Goal: Task Accomplishment & Management: Manage account settings

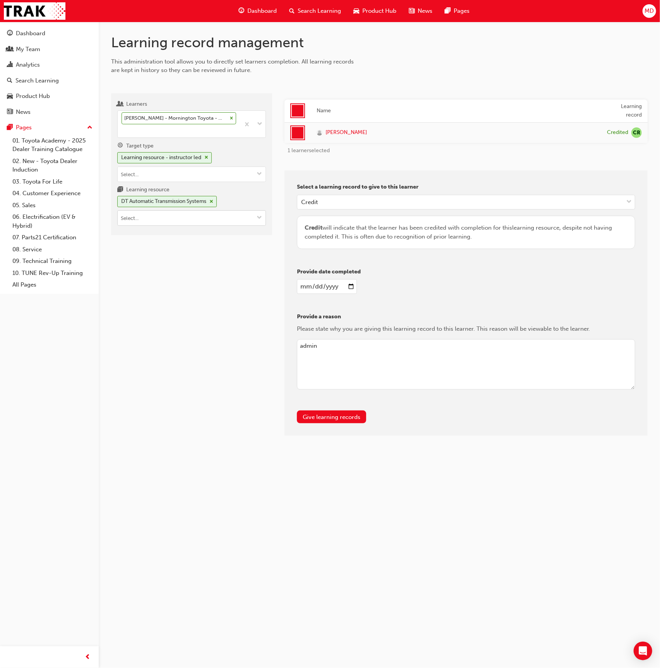
click at [143, 221] on input "Learning resource DT Automatic Transmission Systems" at bounding box center [192, 218] width 148 height 15
paste input "Confident customer conversations"
type input "Confident customer conversations"
click at [163, 231] on li "Confident Customer Conversations CCC LIVE" at bounding box center [191, 238] width 149 height 24
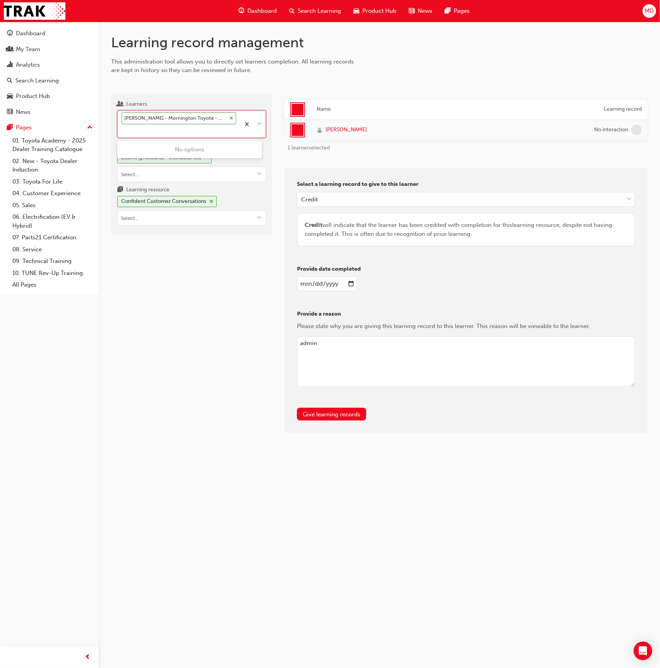
click at [168, 131] on div "[PERSON_NAME] - Mornington Toyota - MORNINGTON" at bounding box center [179, 124] width 122 height 27
click at [122, 131] on input "Learners option Dima Shymbor - Chadstone Toyota - OAKLEIGH, deselected. 0 resul…" at bounding box center [122, 130] width 1 height 7
type input "vanro"
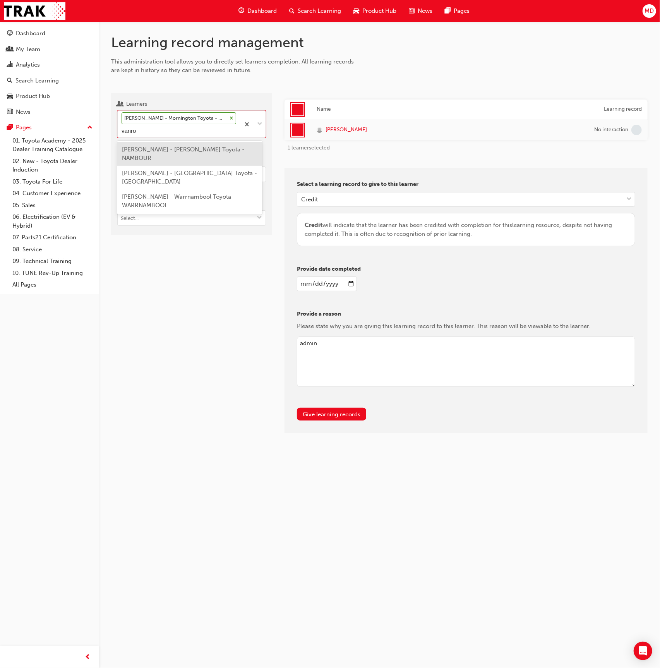
click at [177, 149] on span "[PERSON_NAME] - [PERSON_NAME] Toyota - NAMBOUR" at bounding box center [183, 154] width 123 height 16
